Goal: Task Accomplishment & Management: Use online tool/utility

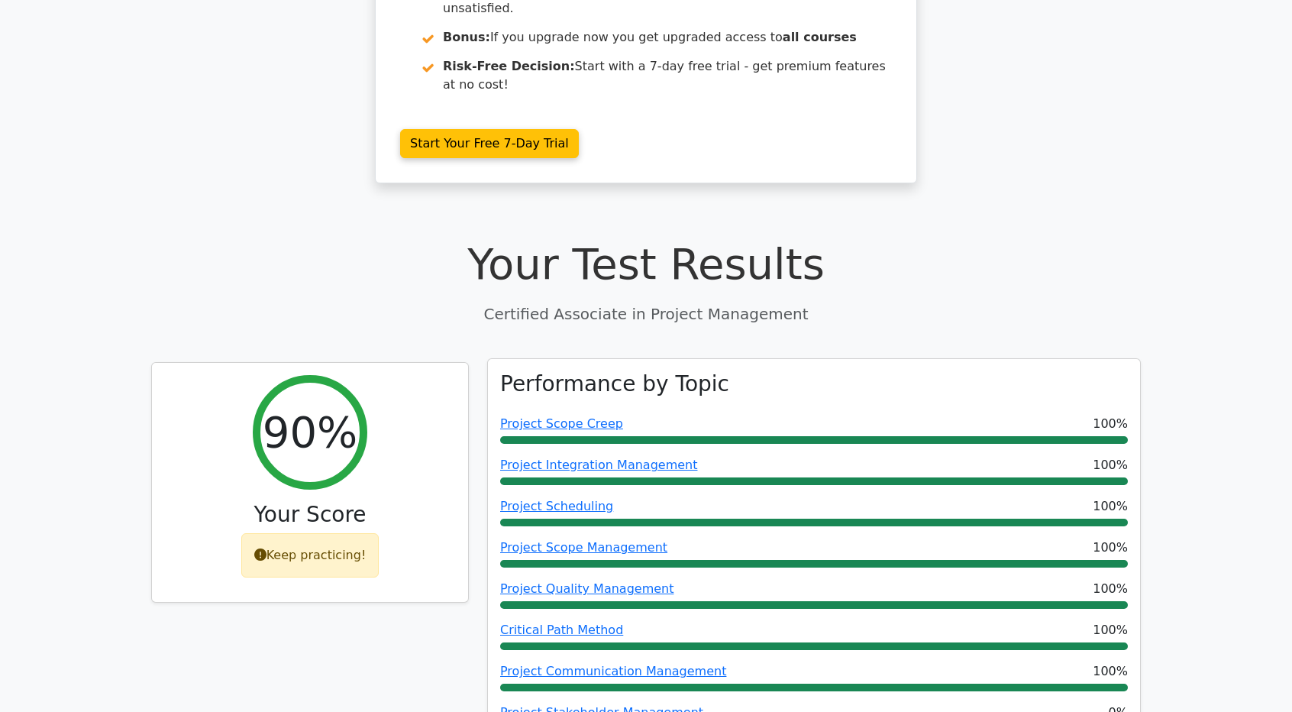
scroll to position [382, 0]
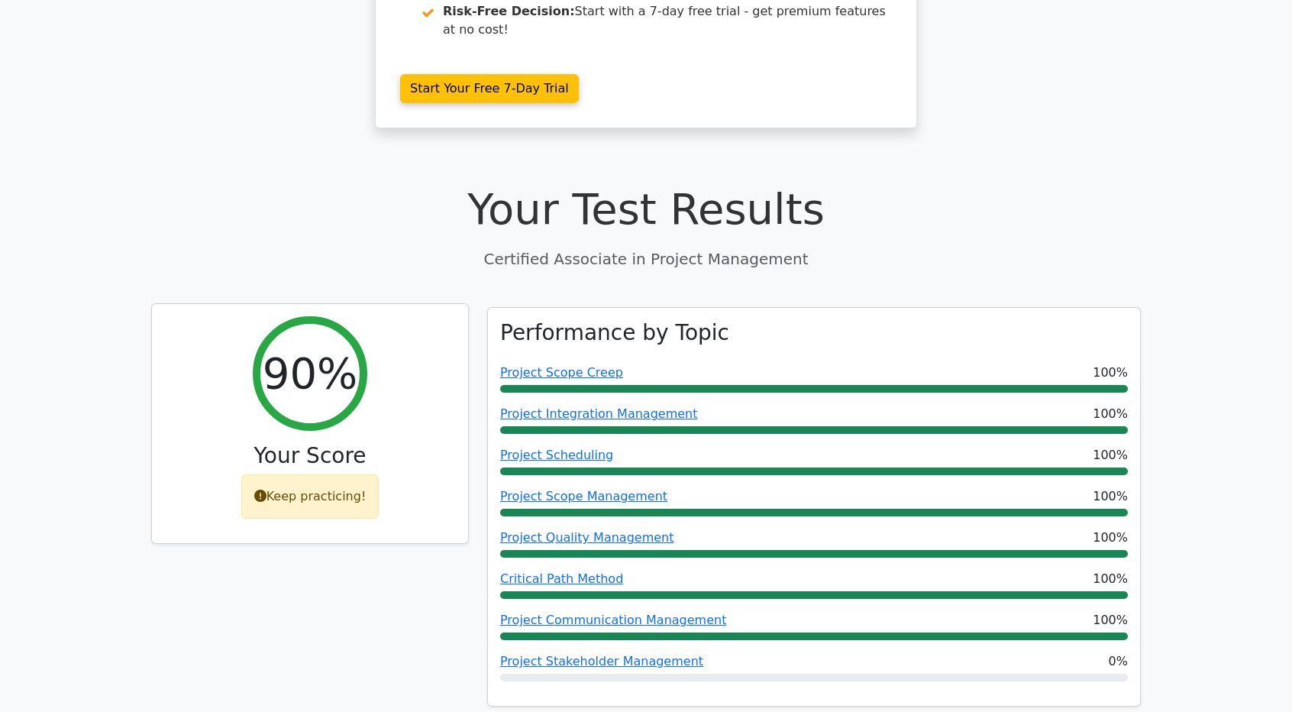
click at [265, 490] on icon at bounding box center [260, 496] width 12 height 12
click at [296, 474] on div "Keep practicing!" at bounding box center [310, 496] width 138 height 44
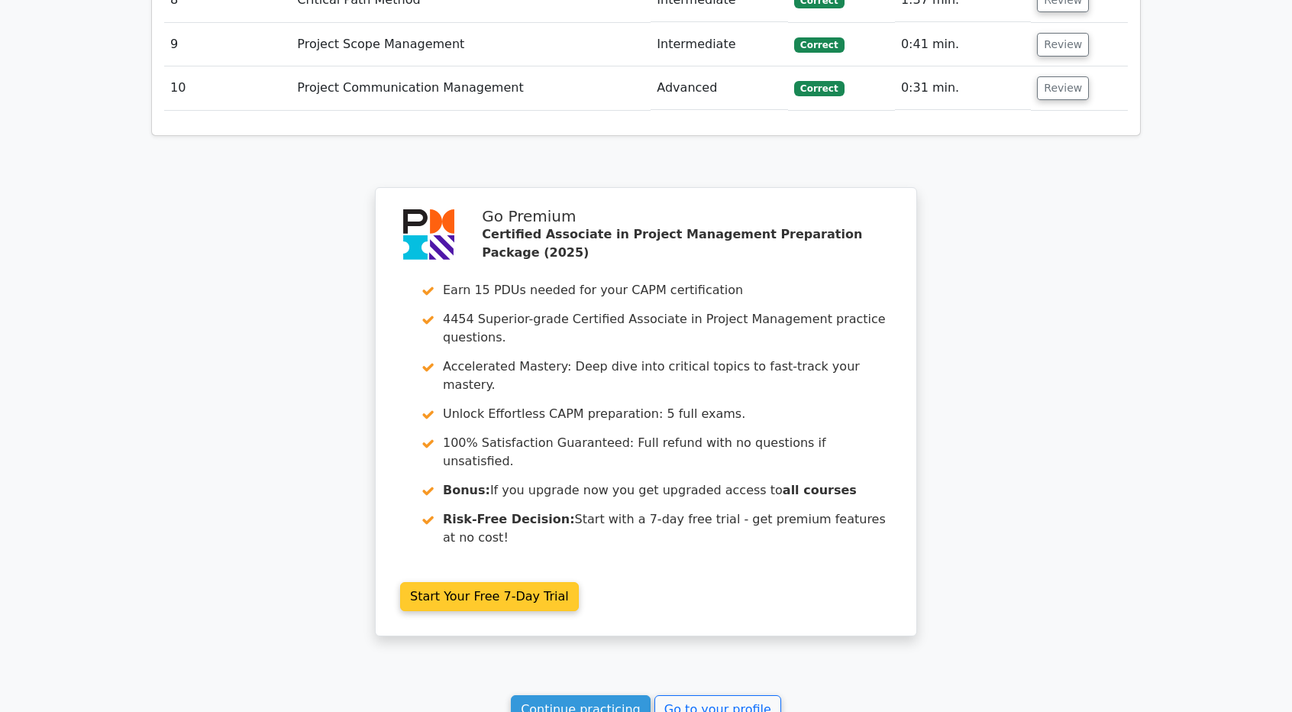
scroll to position [3360, 0]
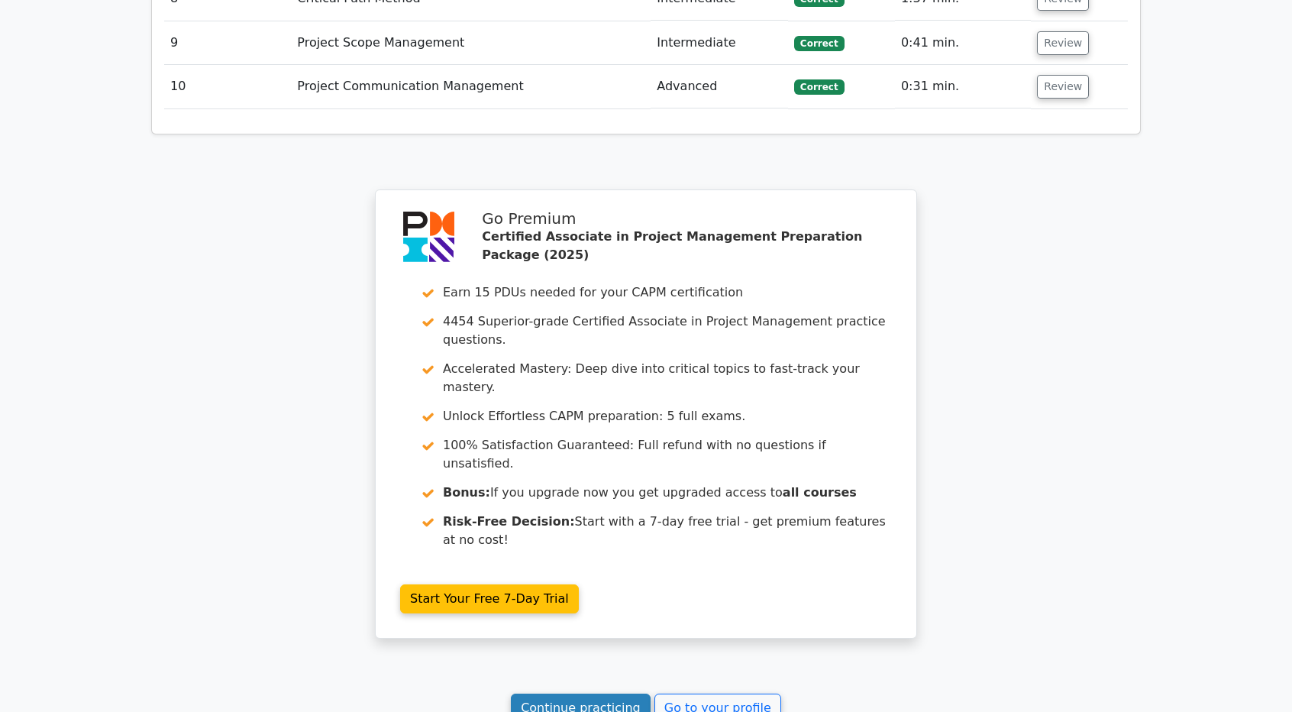
click at [591, 693] on link "Continue practicing" at bounding box center [581, 707] width 140 height 29
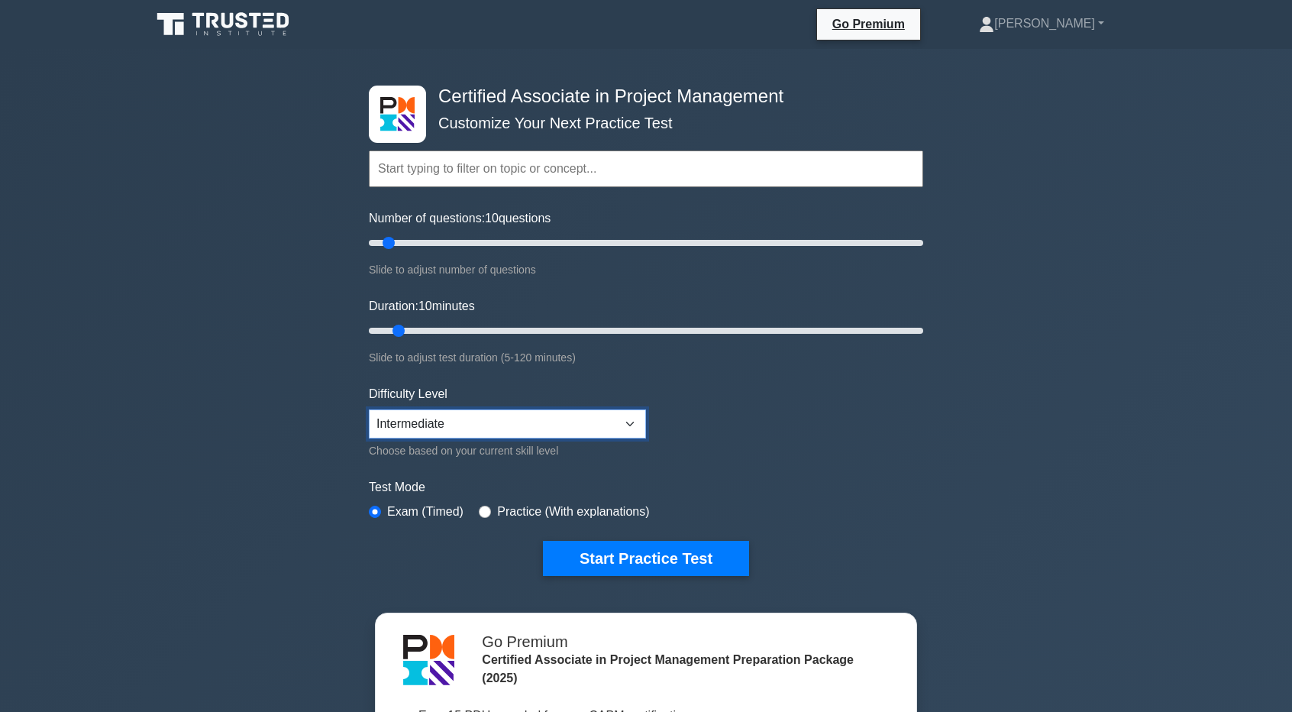
click at [623, 423] on select "Beginner Intermediate Expert" at bounding box center [507, 423] width 277 height 29
click at [623, 421] on select "Beginner Intermediate Expert" at bounding box center [507, 423] width 277 height 29
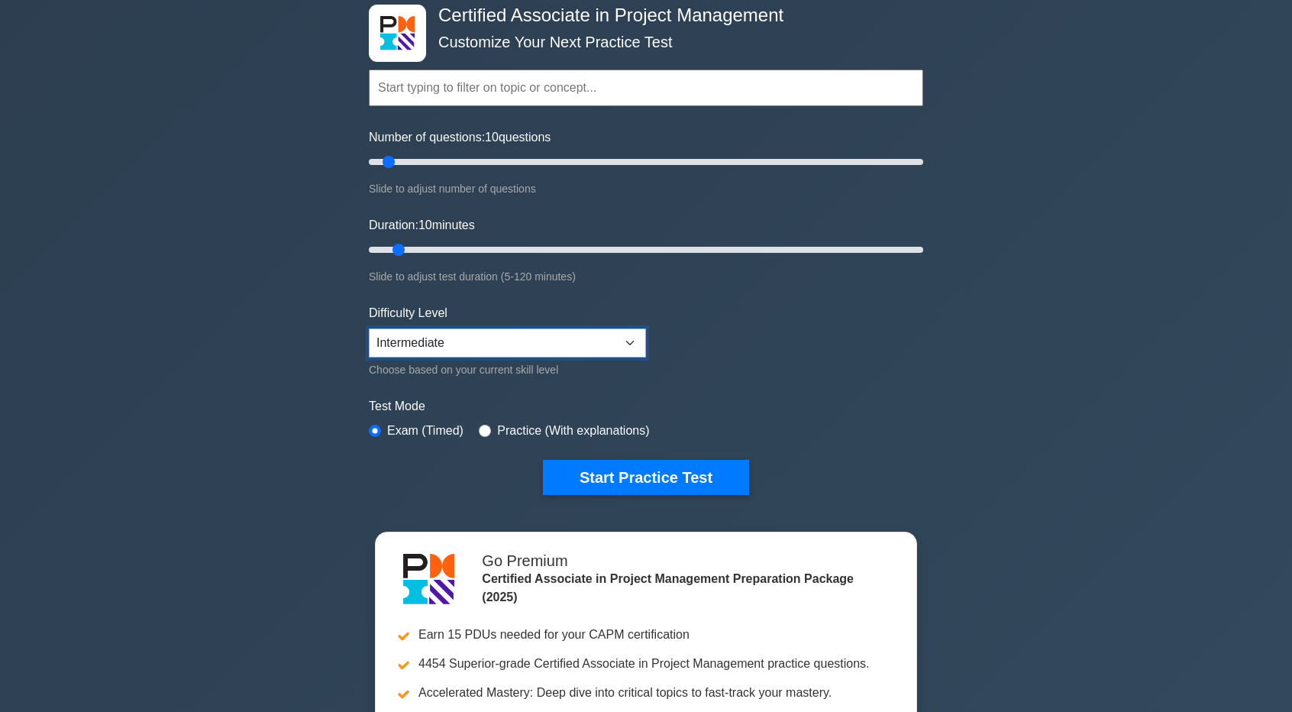
scroll to position [76, 0]
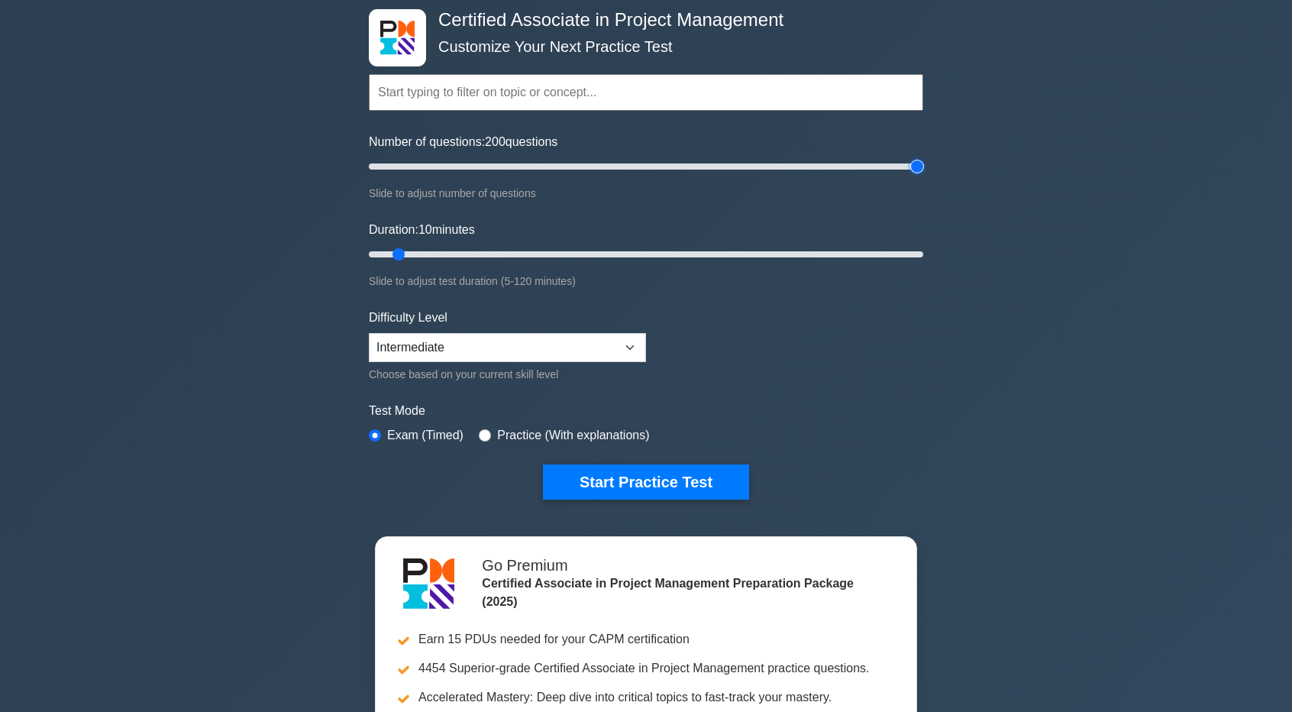
drag, startPoint x: 391, startPoint y: 168, endPoint x: 924, endPoint y: 156, distance: 533.2
type input "200"
click at [923, 157] on input "Number of questions: 200 questions" at bounding box center [646, 166] width 554 height 18
click at [403, 257] on input "Duration: 10 minutes" at bounding box center [646, 254] width 554 height 18
drag, startPoint x: 403, startPoint y: 257, endPoint x: 502, endPoint y: 251, distance: 98.7
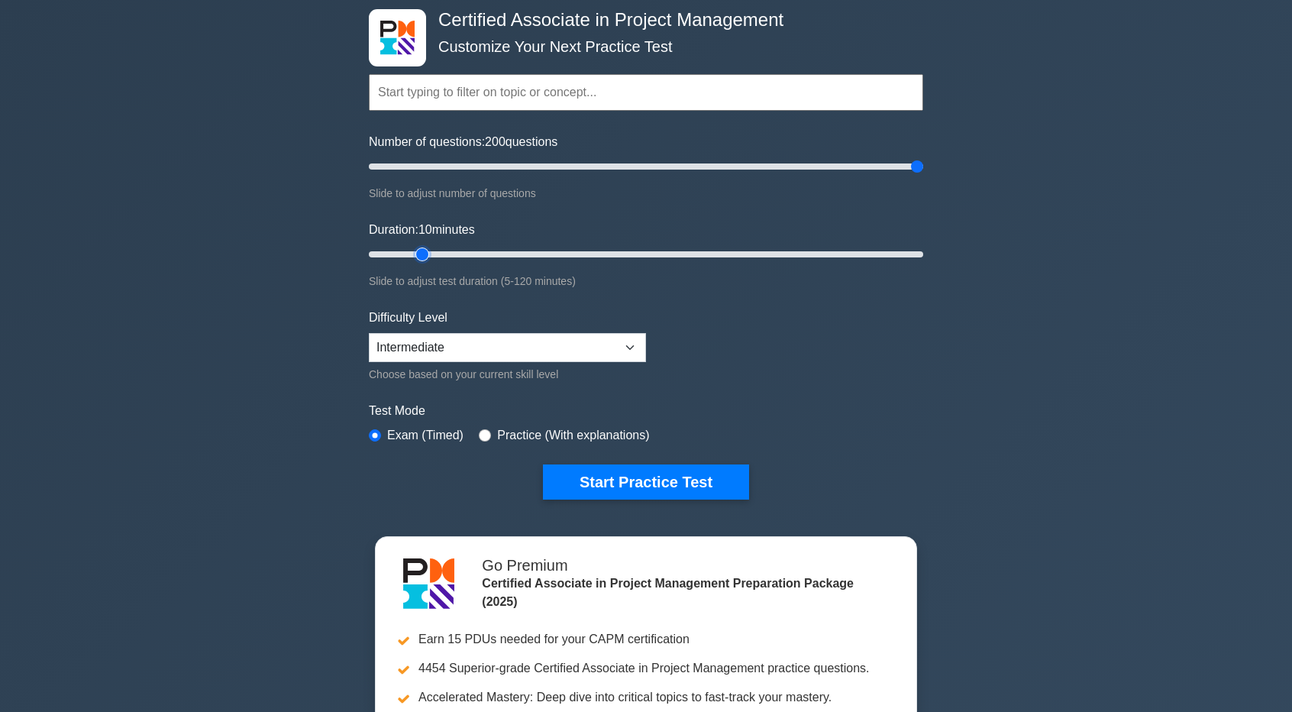
click at [420, 254] on input "Duration: 10 minutes" at bounding box center [646, 254] width 554 height 18
drag, startPoint x: 502, startPoint y: 251, endPoint x: 998, endPoint y: 250, distance: 496.4
type input "120"
click at [923, 250] on input "Duration: 120 minutes" at bounding box center [646, 254] width 554 height 18
click at [481, 435] on input "radio" at bounding box center [485, 435] width 12 height 12
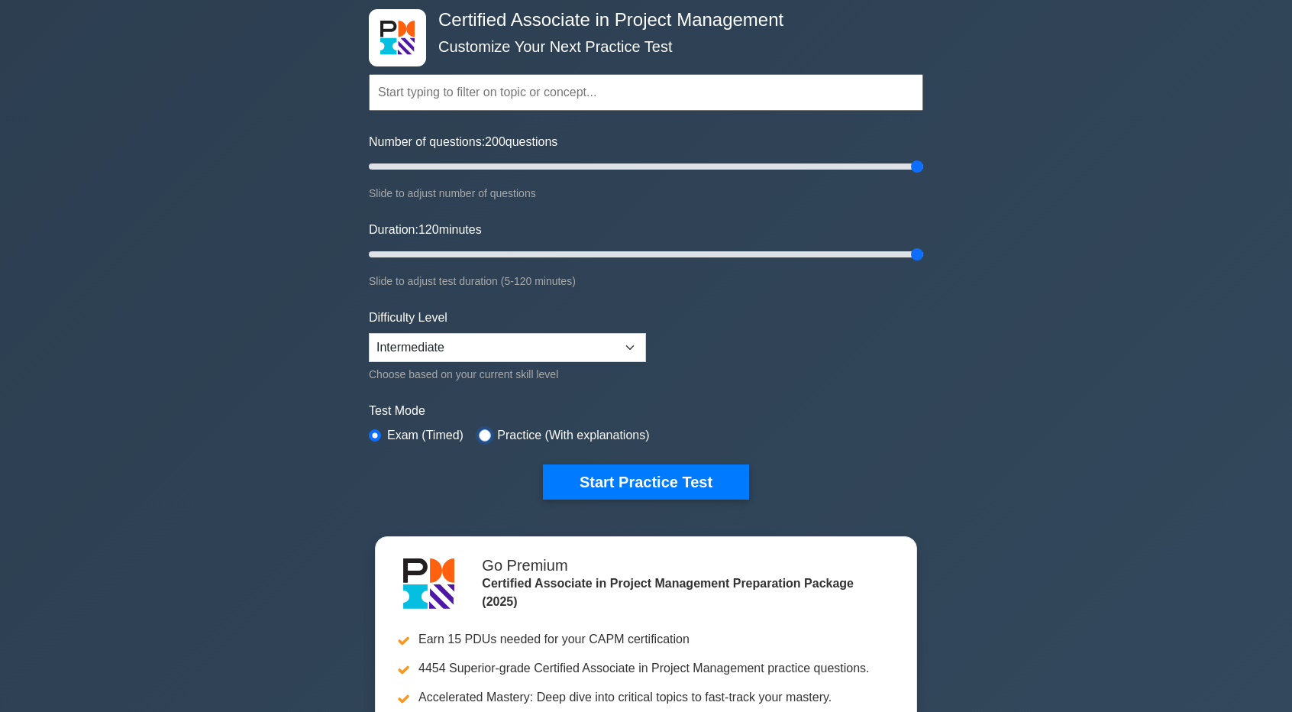
radio input "true"
click at [372, 433] on input "radio" at bounding box center [375, 435] width 12 height 12
radio input "true"
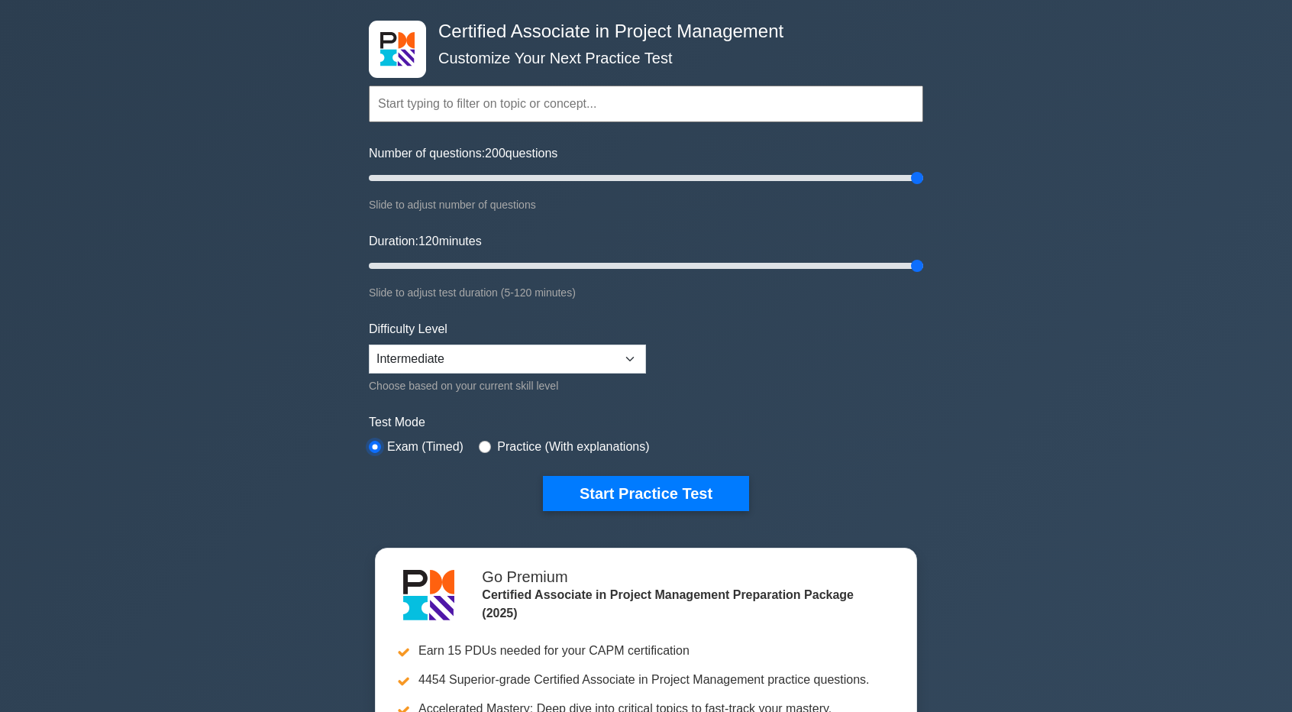
scroll to position [0, 0]
